Goal: Navigation & Orientation: Go to known website

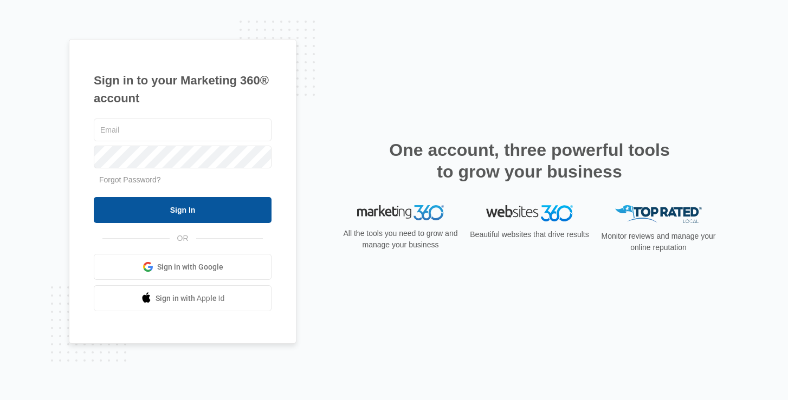
type input "kaela.heitger@madwire.com"
click at [199, 219] on input "Sign In" at bounding box center [183, 210] width 178 height 26
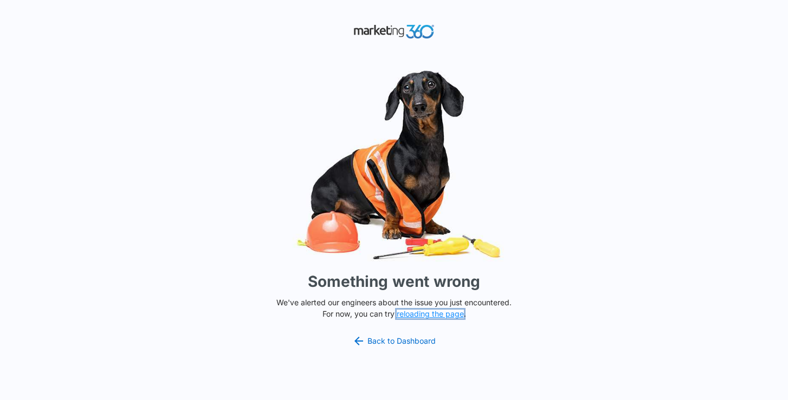
click at [445, 318] on button "reloading the page" at bounding box center [430, 314] width 67 height 9
click at [385, 339] on link "Back to Dashboard" at bounding box center [393, 341] width 83 height 13
